Goal: Navigation & Orientation: Go to known website

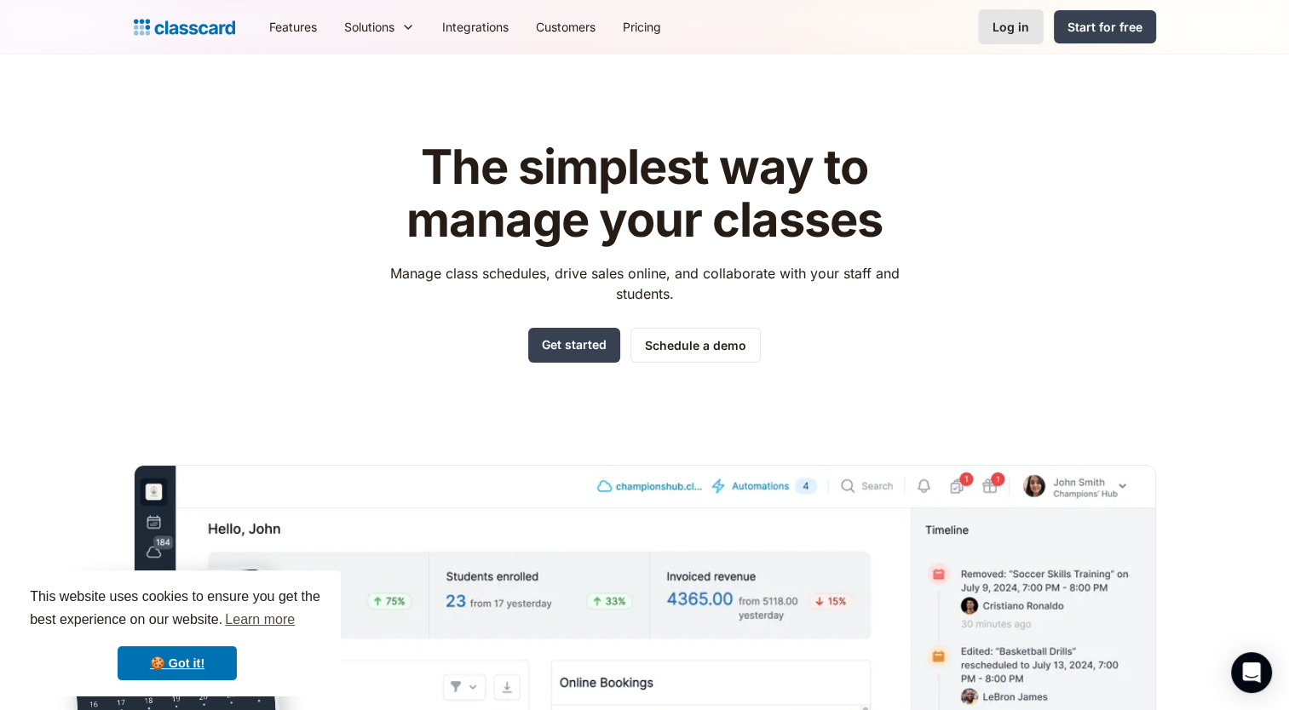
click at [1008, 26] on div "Log in" at bounding box center [1010, 27] width 37 height 18
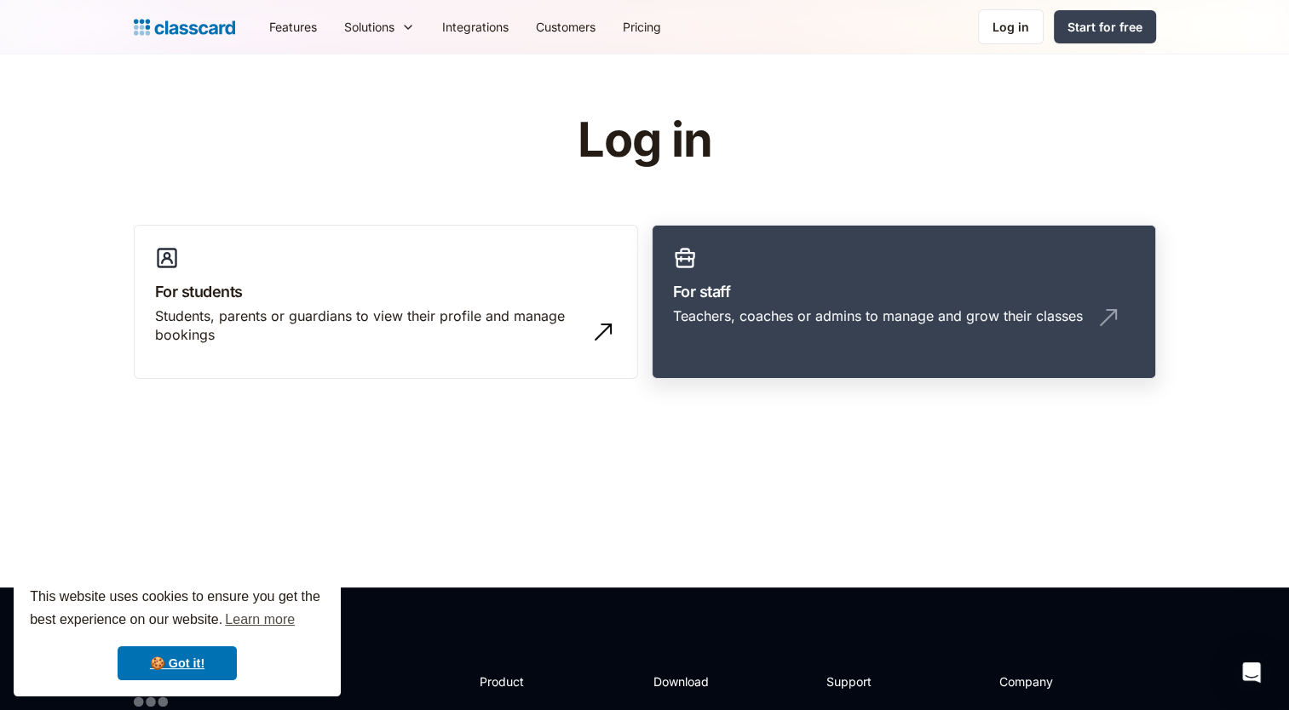
click at [837, 236] on link "For staff Teachers, coaches or admins to manage and grow their classes" at bounding box center [904, 302] width 504 height 155
